Goal: Information Seeking & Learning: Learn about a topic

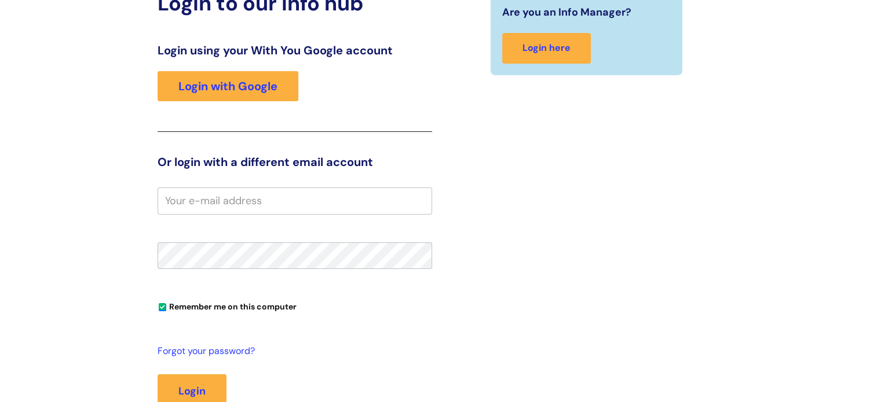
scroll to position [116, 0]
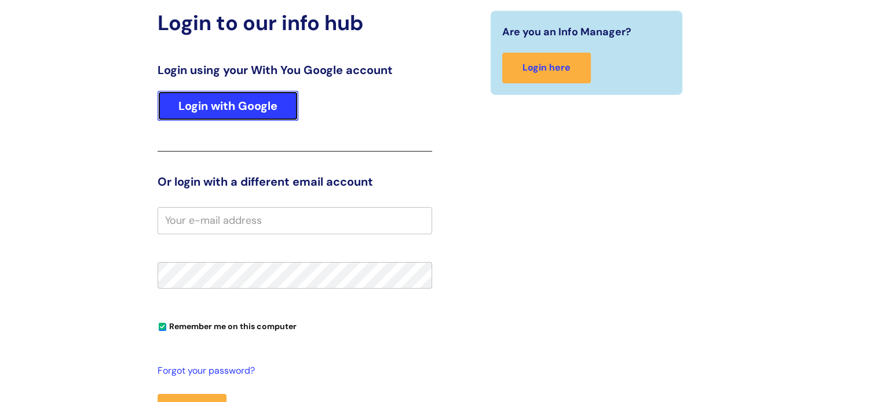
click at [247, 103] on link "Login with Google" at bounding box center [228, 106] width 141 height 30
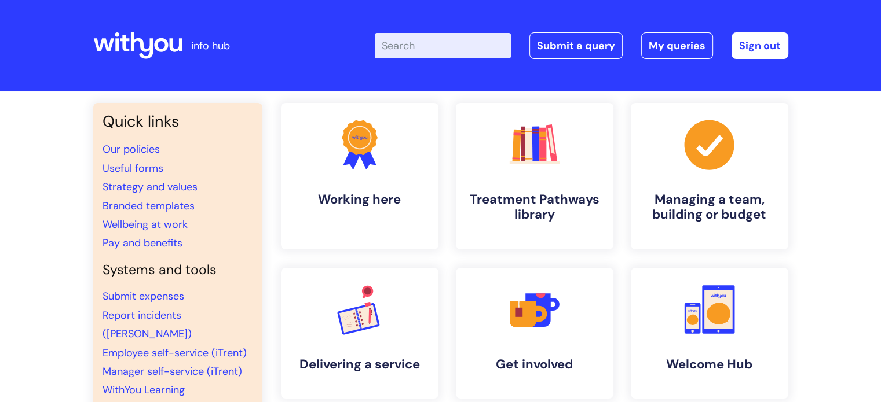
click at [416, 51] on input "Enter your search term here..." at bounding box center [443, 45] width 136 height 25
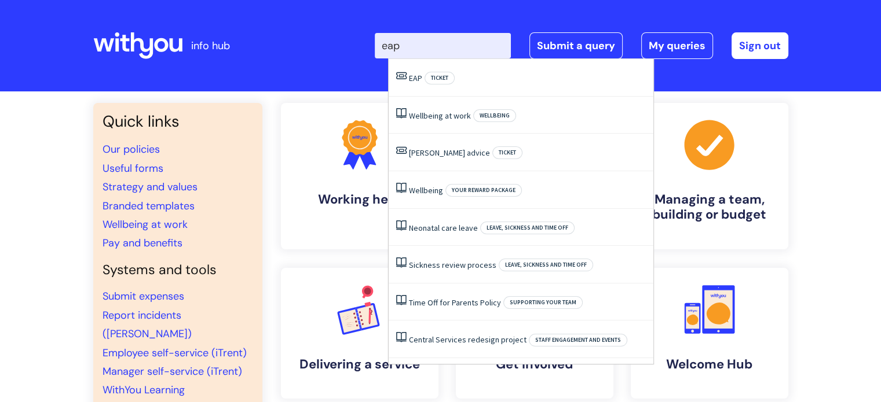
type input "eap"
click button "Search" at bounding box center [0, 0] width 0 height 0
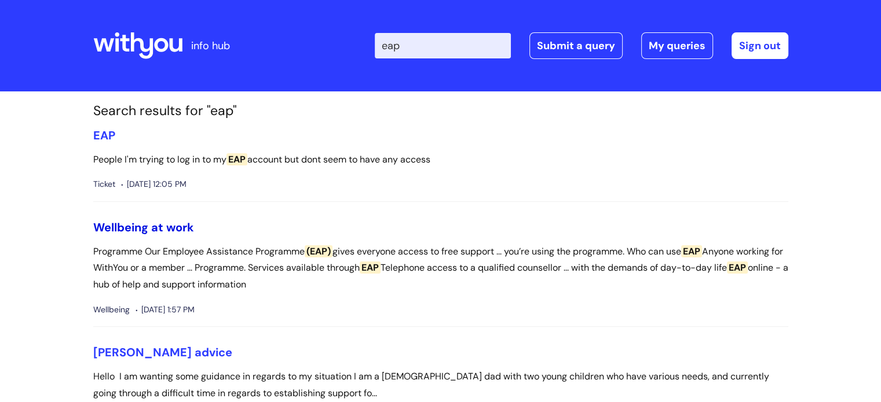
click at [177, 225] on link "Wellbeing at work" at bounding box center [143, 227] width 101 height 15
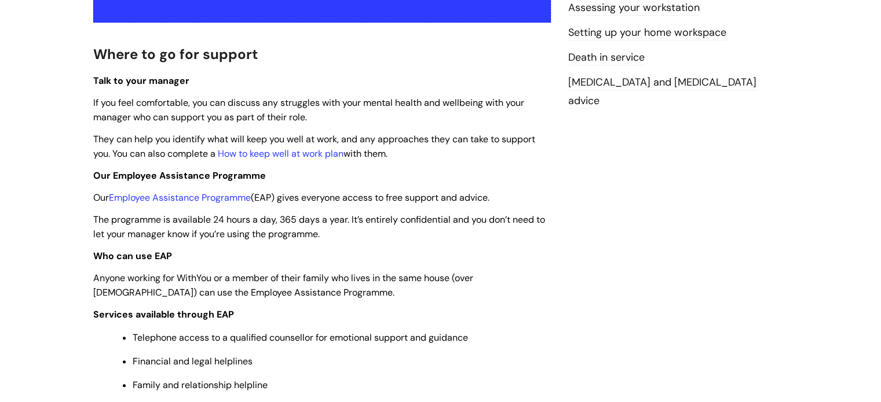
scroll to position [290, 0]
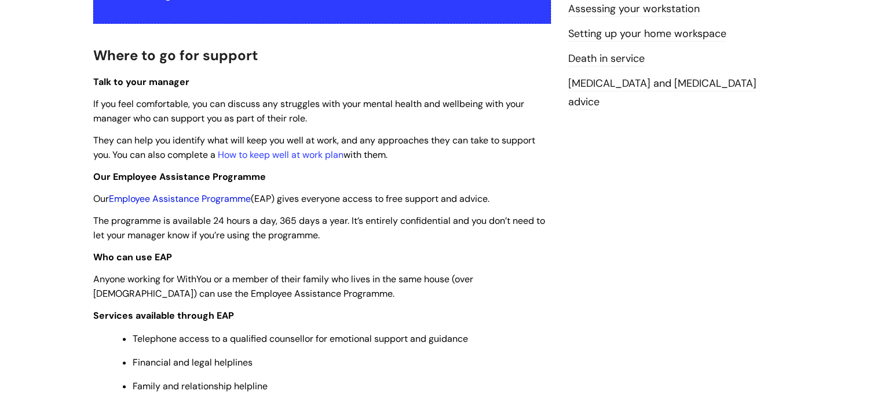
click at [229, 200] on link "Employee Assistance Programme" at bounding box center [180, 199] width 142 height 12
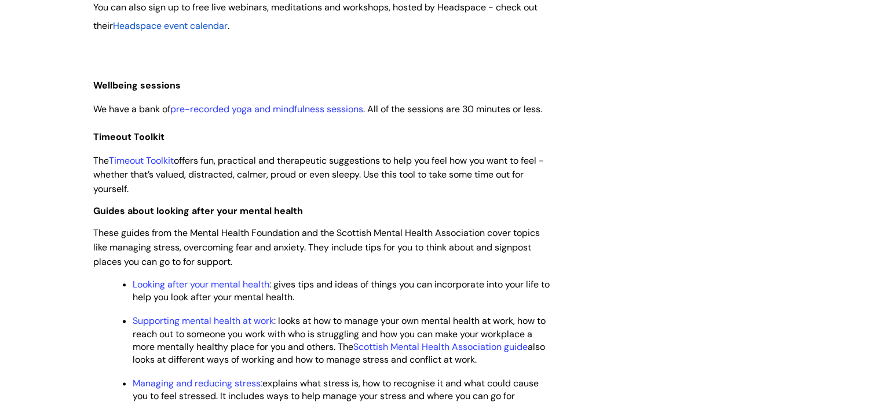
scroll to position [1332, 0]
